Goal: Information Seeking & Learning: Learn about a topic

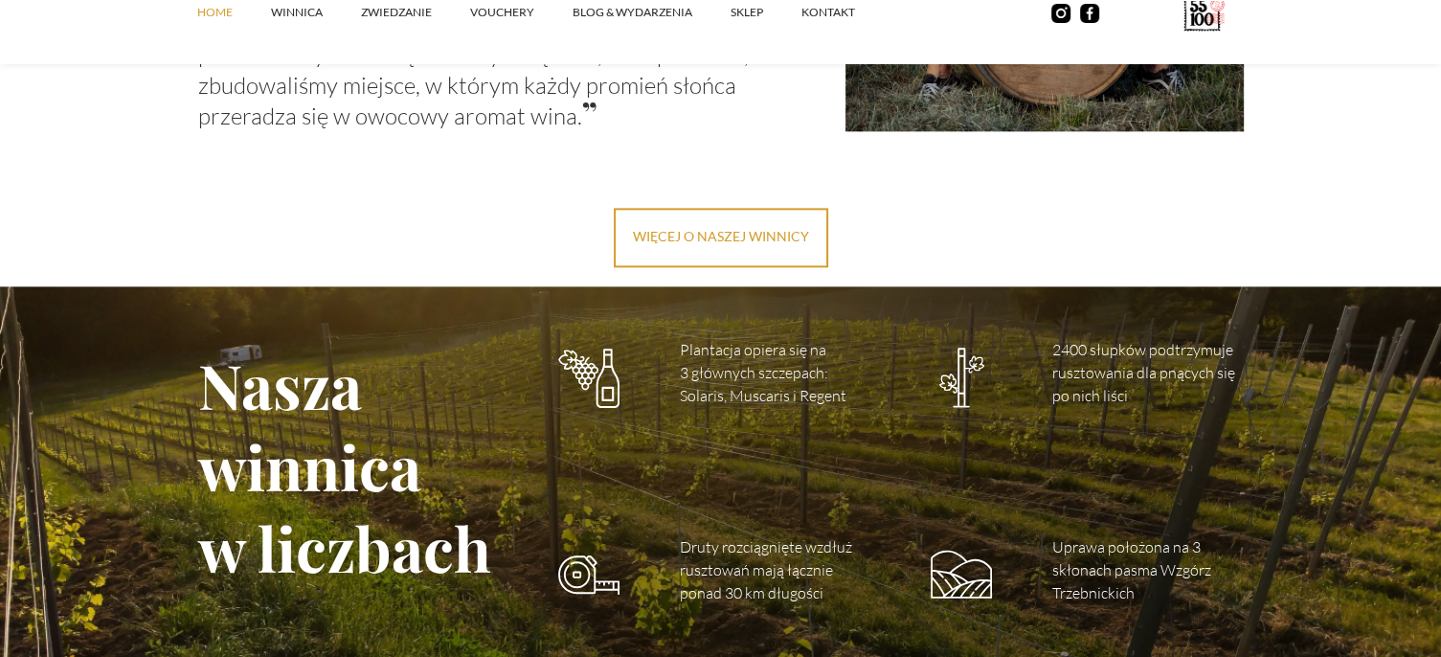
scroll to position [2585, 0]
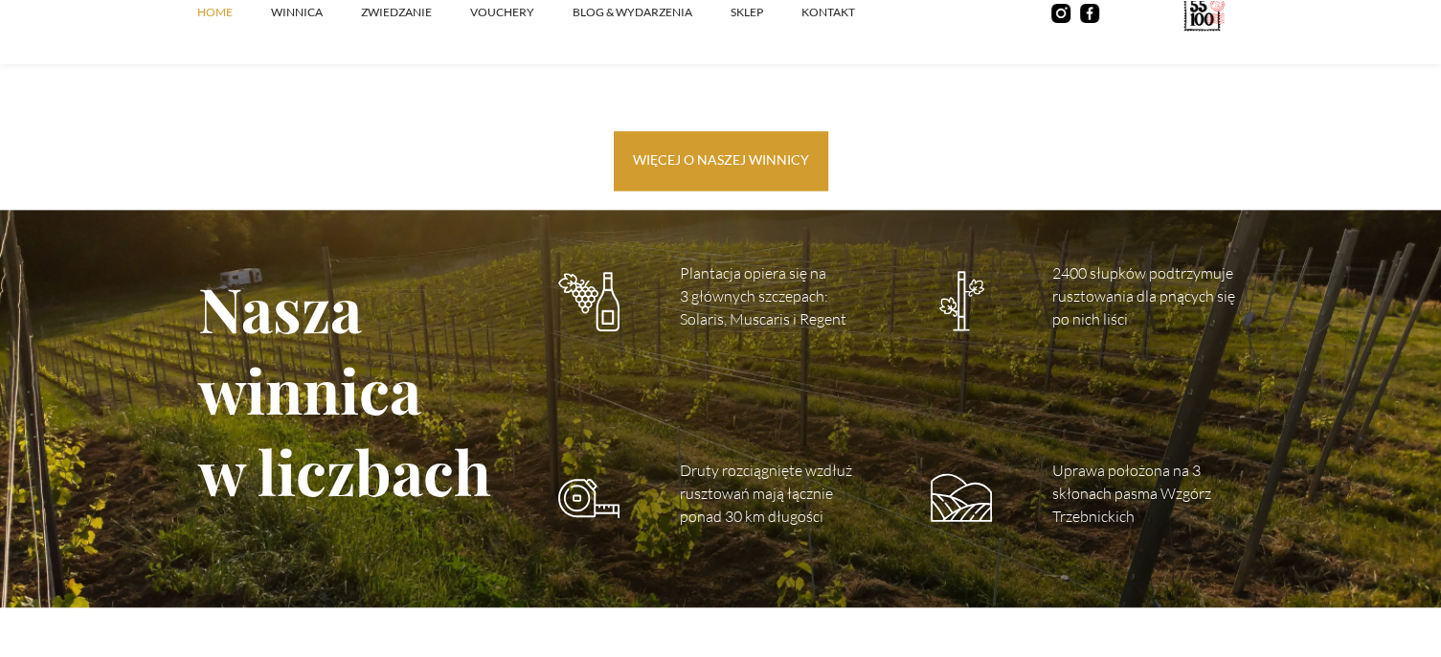
click at [707, 150] on link "więcej o naszej winnicy" at bounding box center [721, 160] width 214 height 59
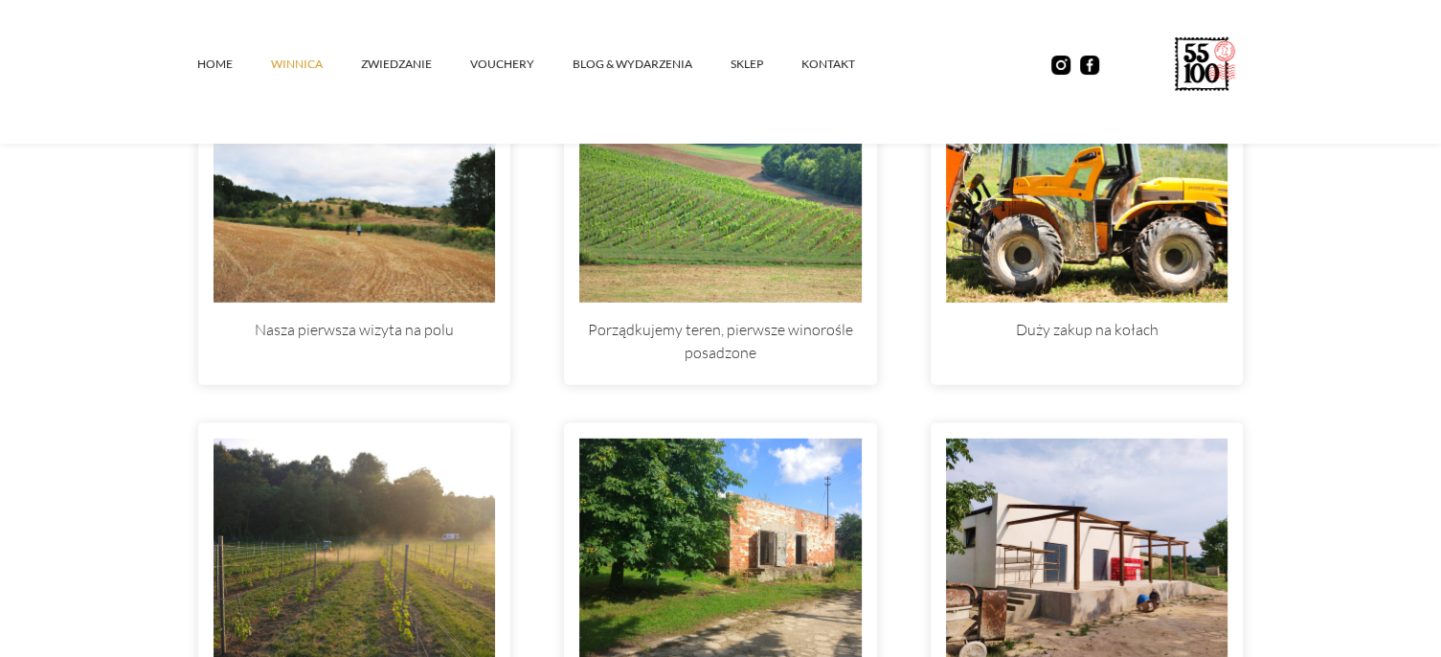
scroll to position [5361, 0]
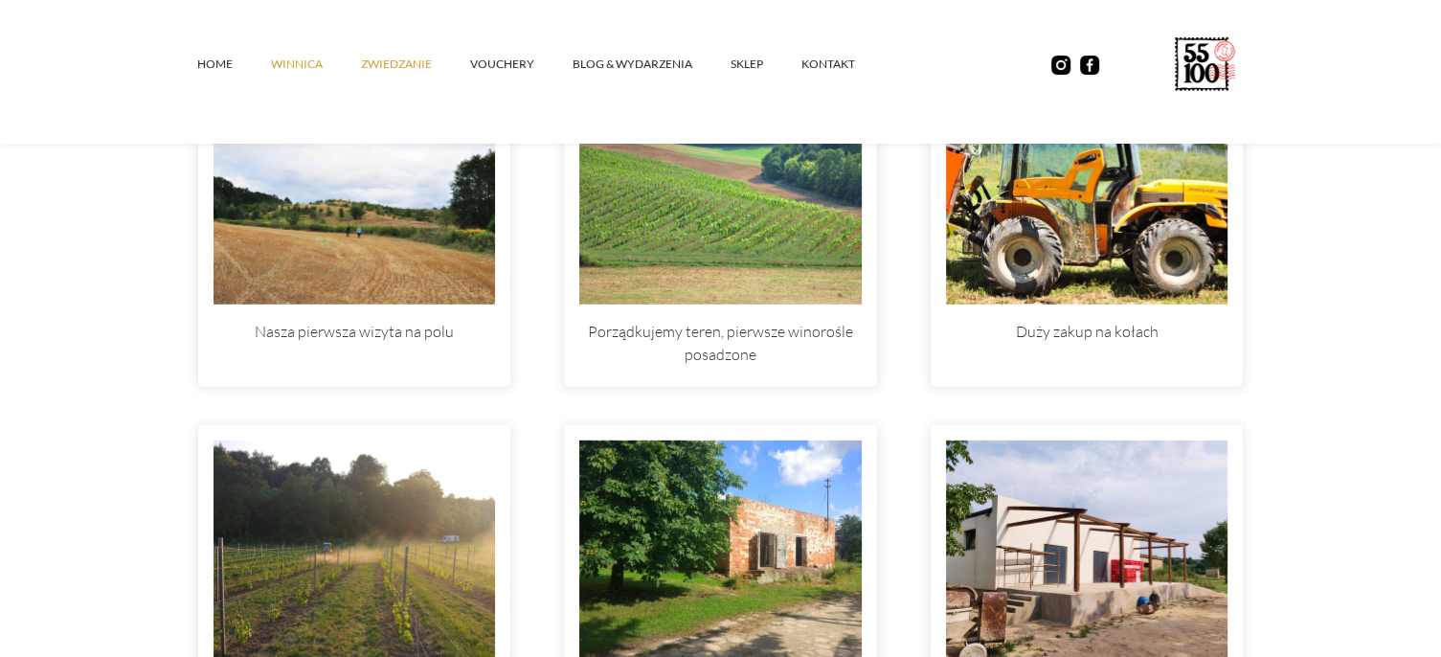
click at [410, 60] on link "ZWIEDZANIE" at bounding box center [415, 63] width 109 height 57
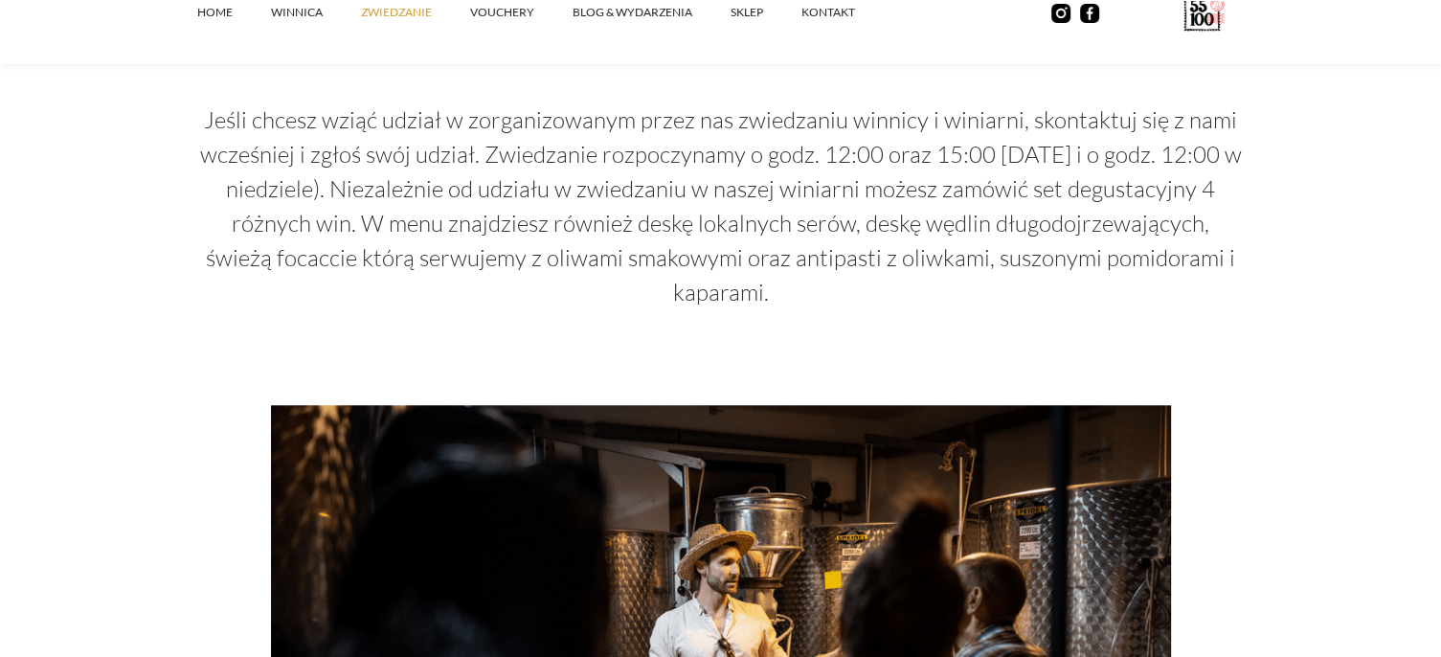
scroll to position [1532, 0]
